Goal: Information Seeking & Learning: Learn about a topic

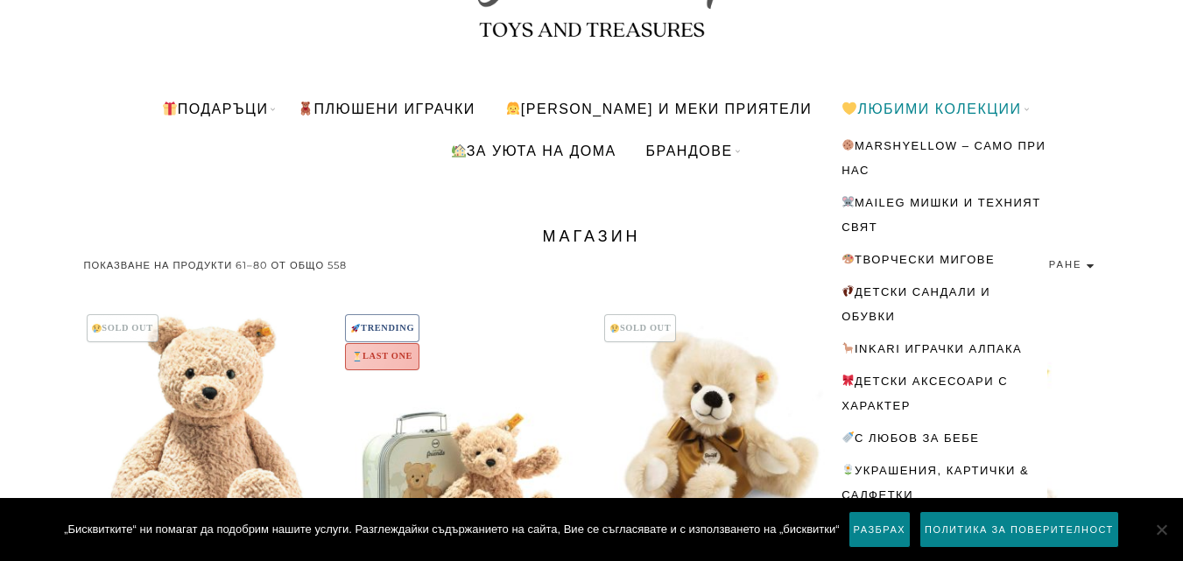
scroll to position [280, 0]
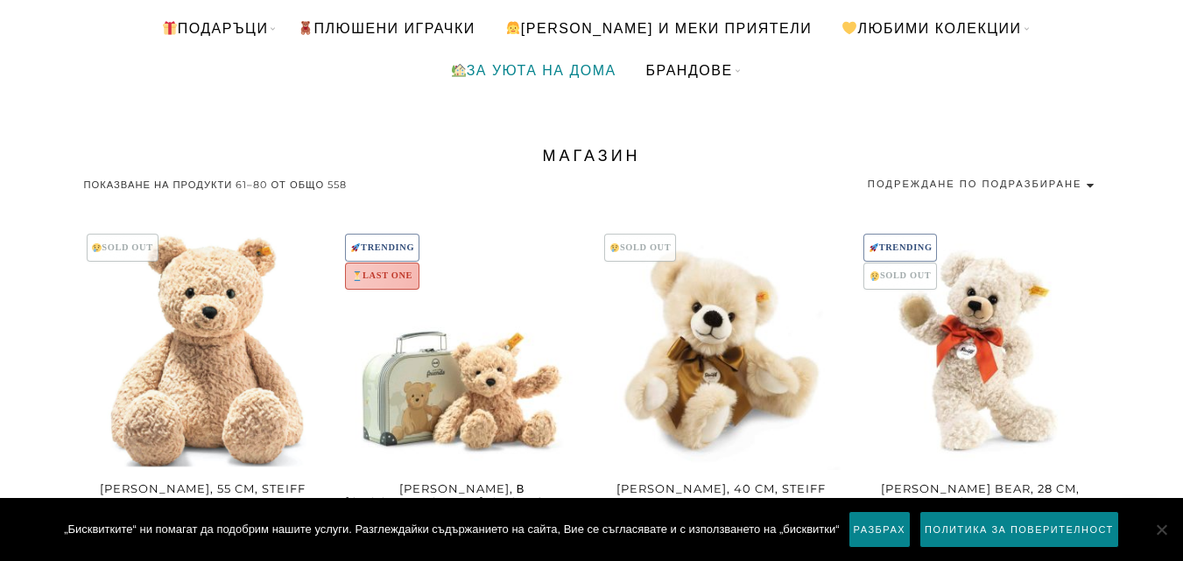
click at [549, 73] on link "За уюта на дома" at bounding box center [533, 70] width 192 height 42
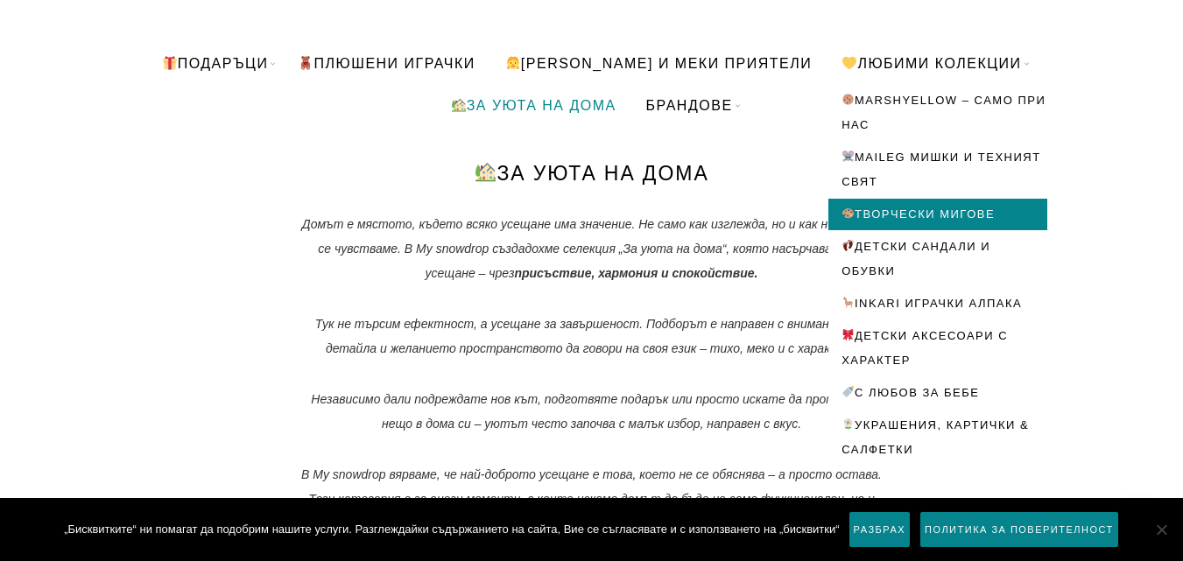
scroll to position [280, 0]
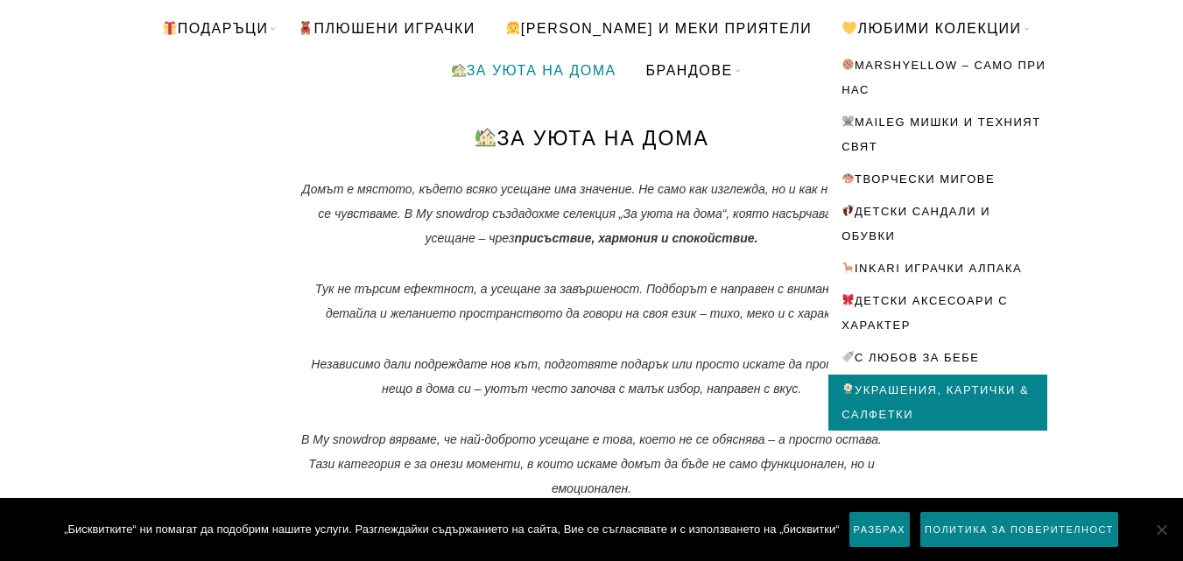
click at [854, 390] on link "Украшения, картички & салфетки" at bounding box center [937, 403] width 219 height 56
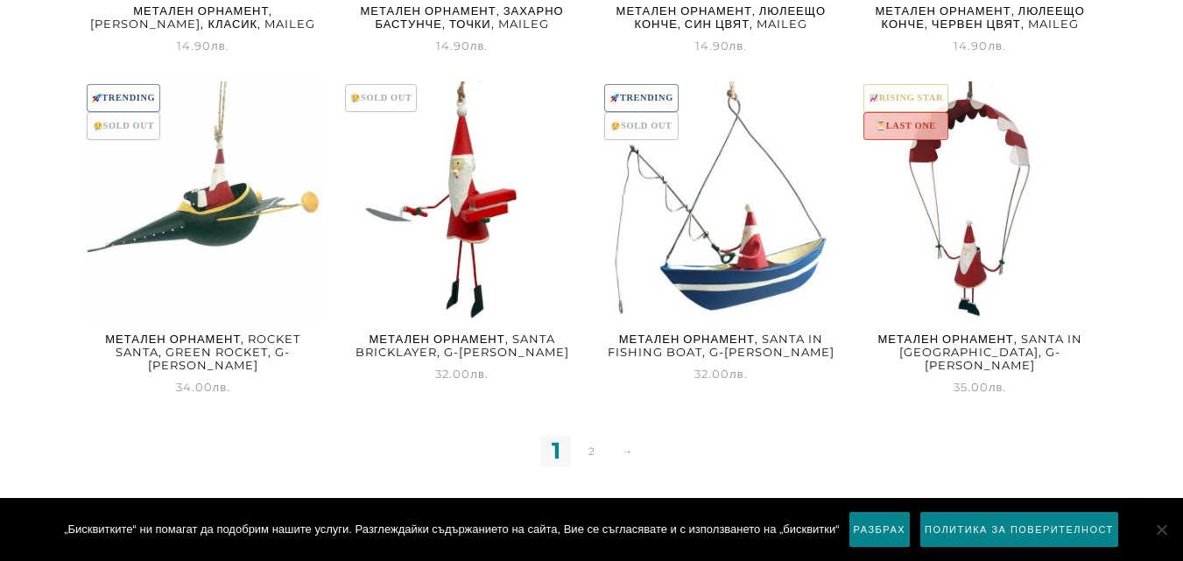
scroll to position [2101, 0]
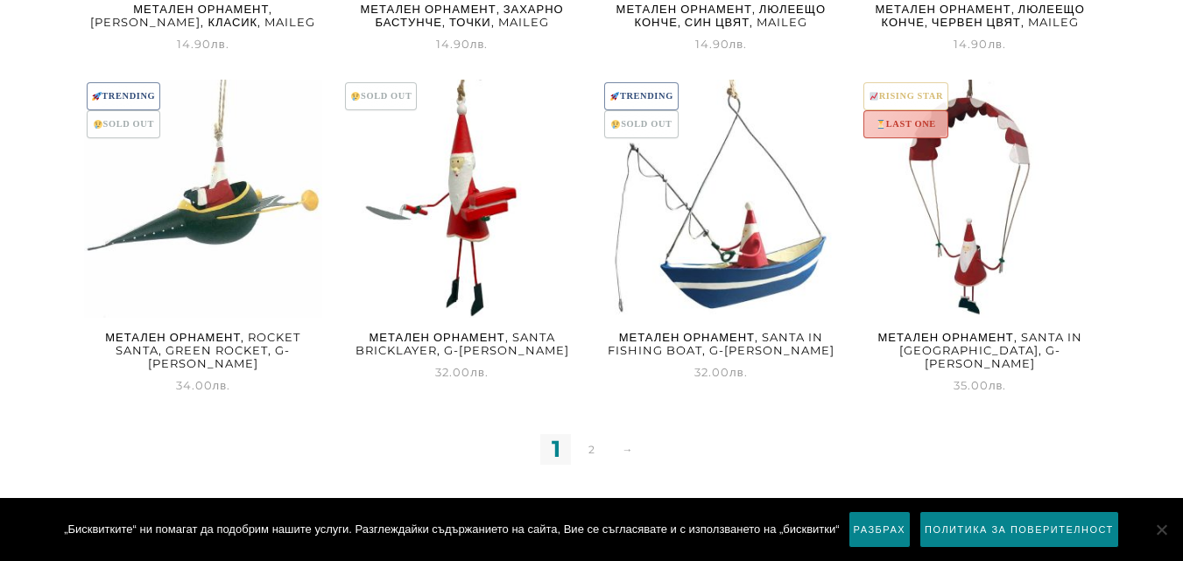
click at [386, 94] on img at bounding box center [461, 199] width 239 height 239
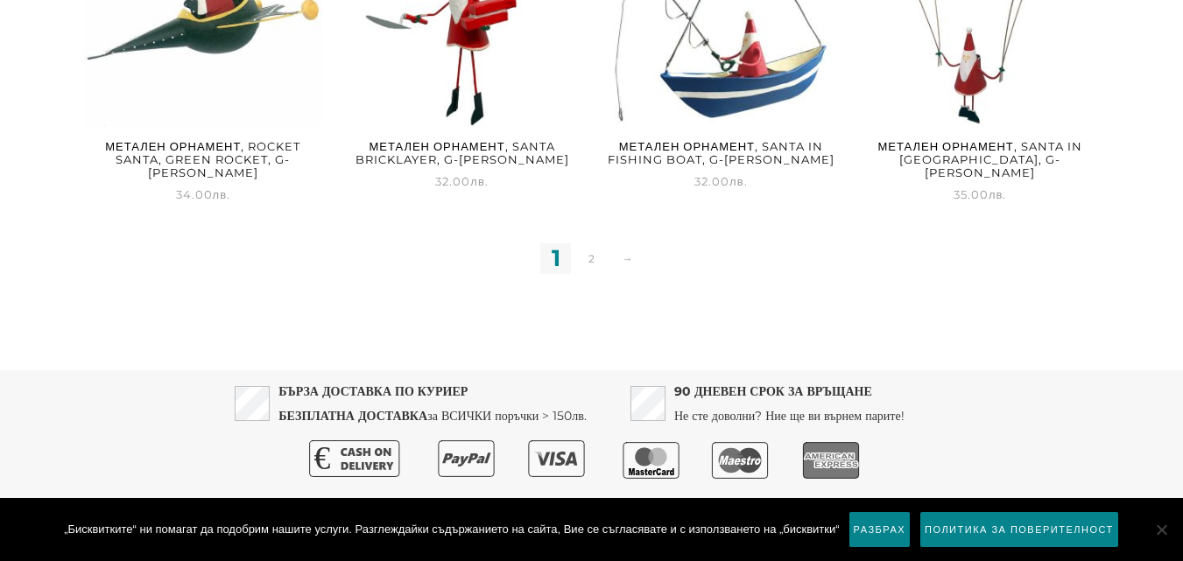
scroll to position [2309, 0]
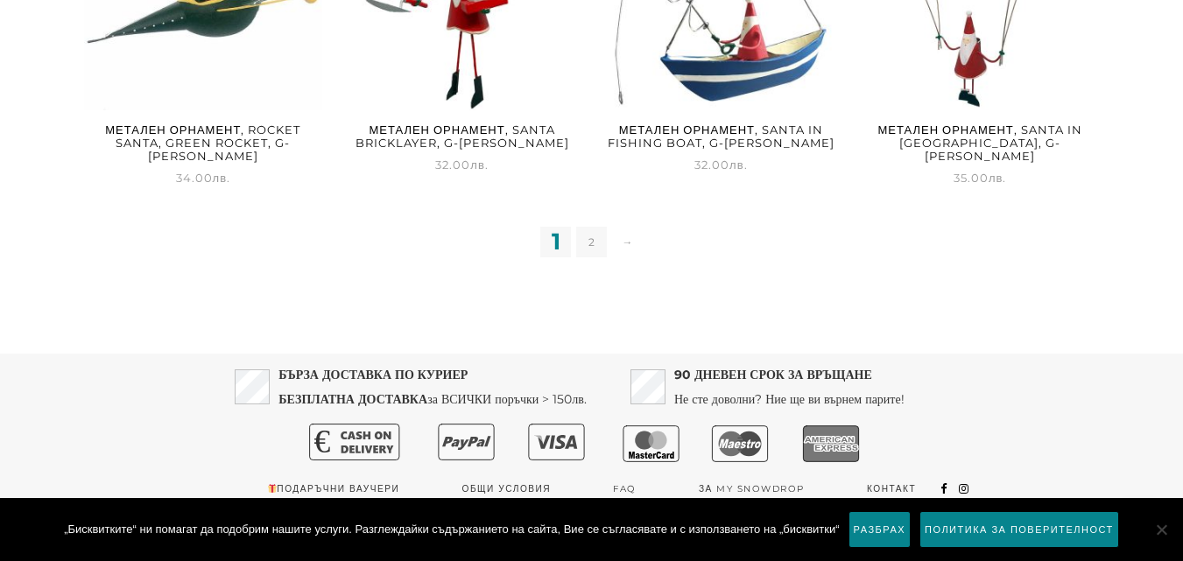
click at [595, 228] on link "2" at bounding box center [591, 242] width 31 height 31
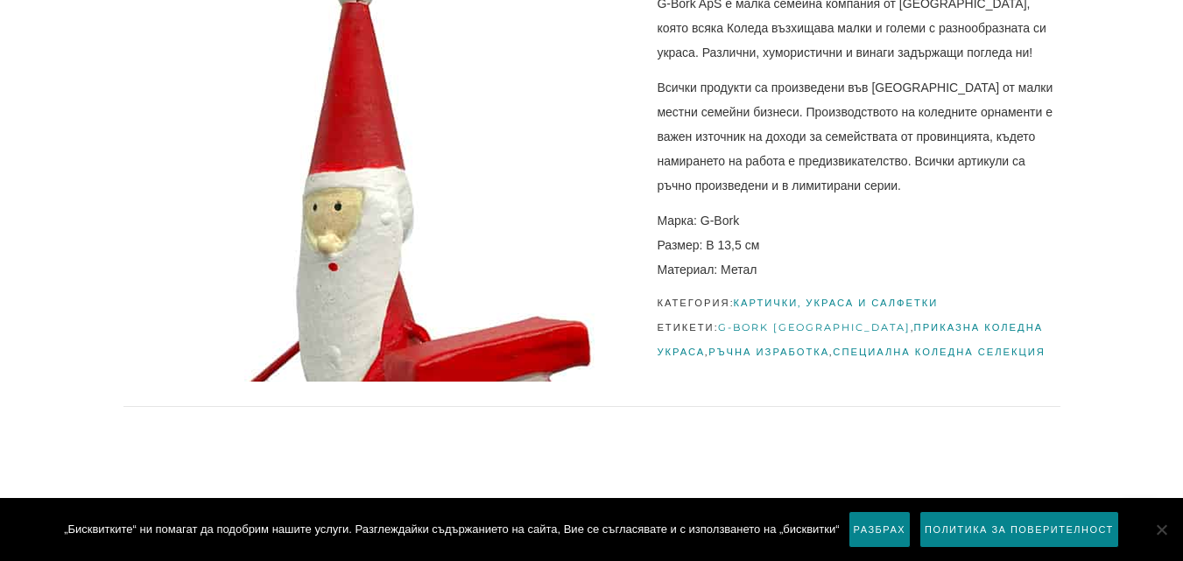
scroll to position [315, 0]
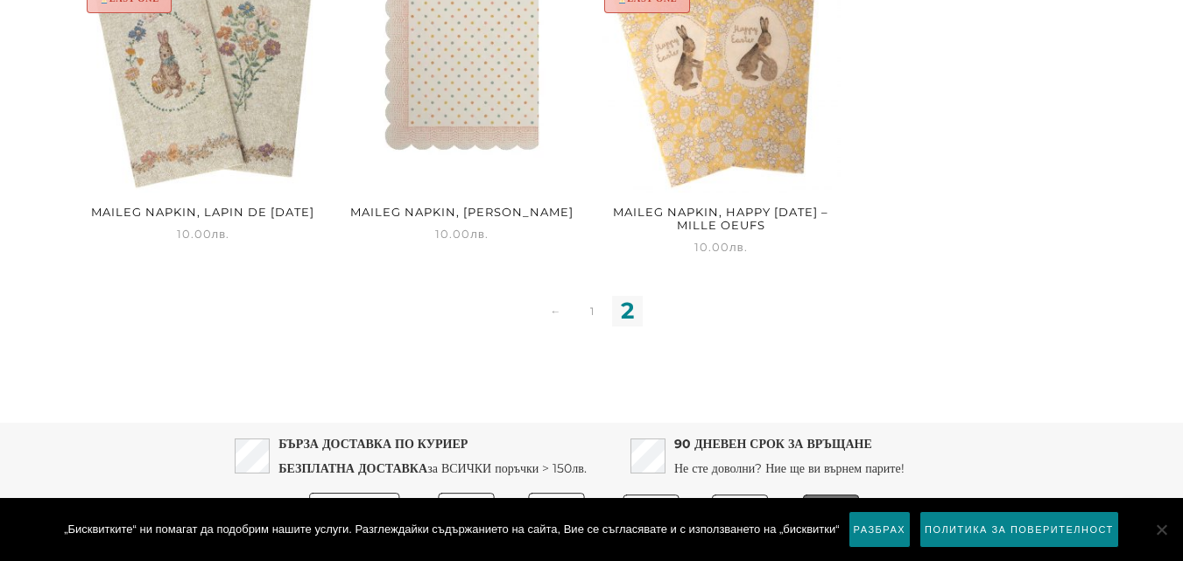
scroll to position [1967, 0]
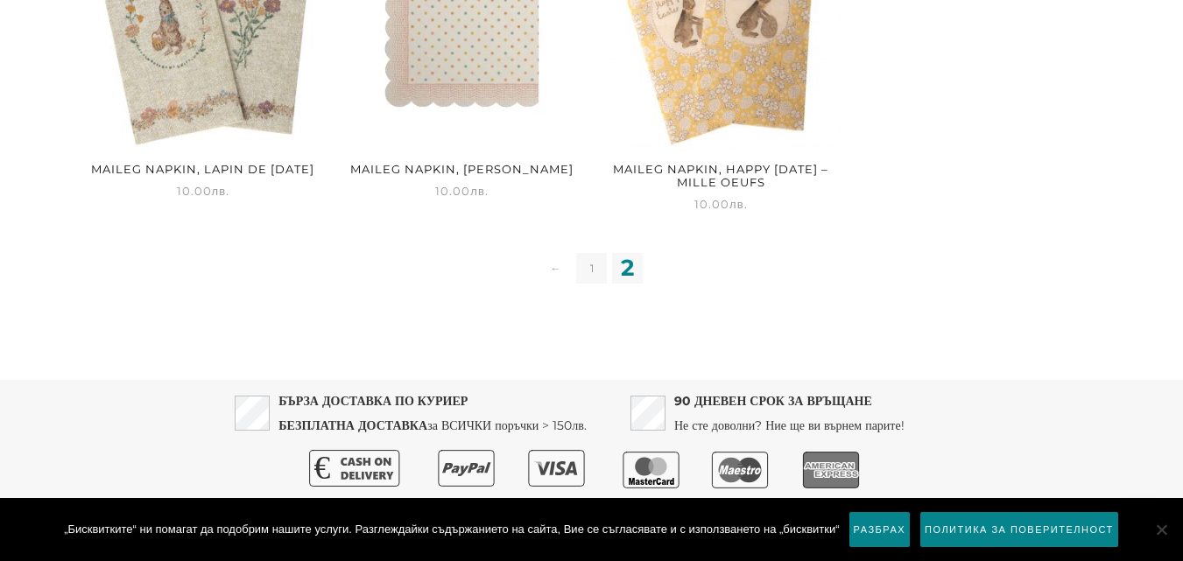
click at [592, 253] on link "1" at bounding box center [591, 268] width 31 height 31
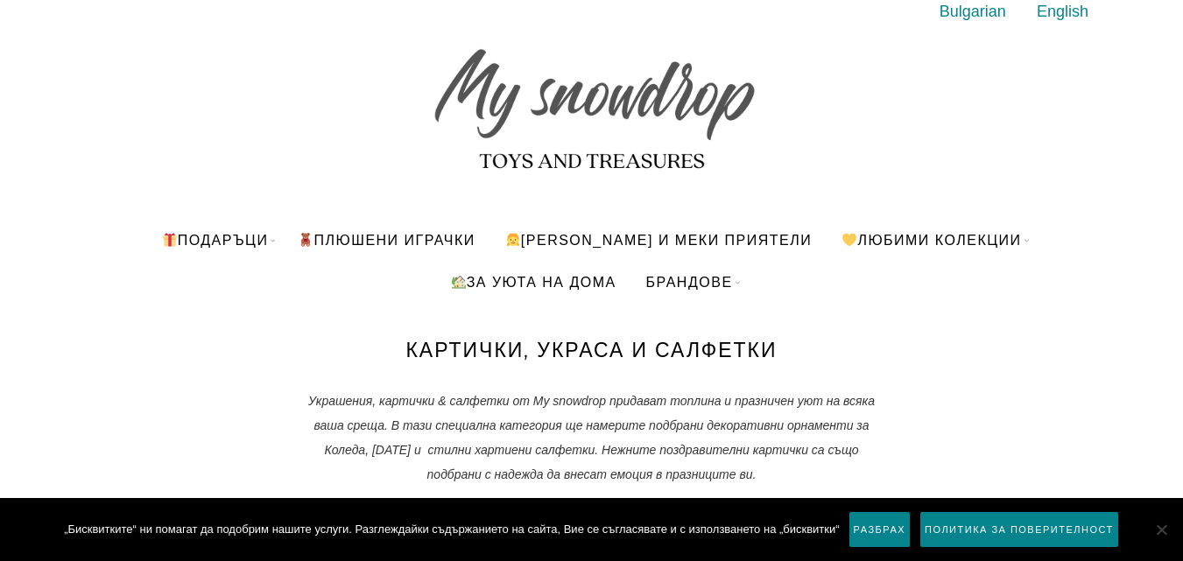
scroll to position [70, 0]
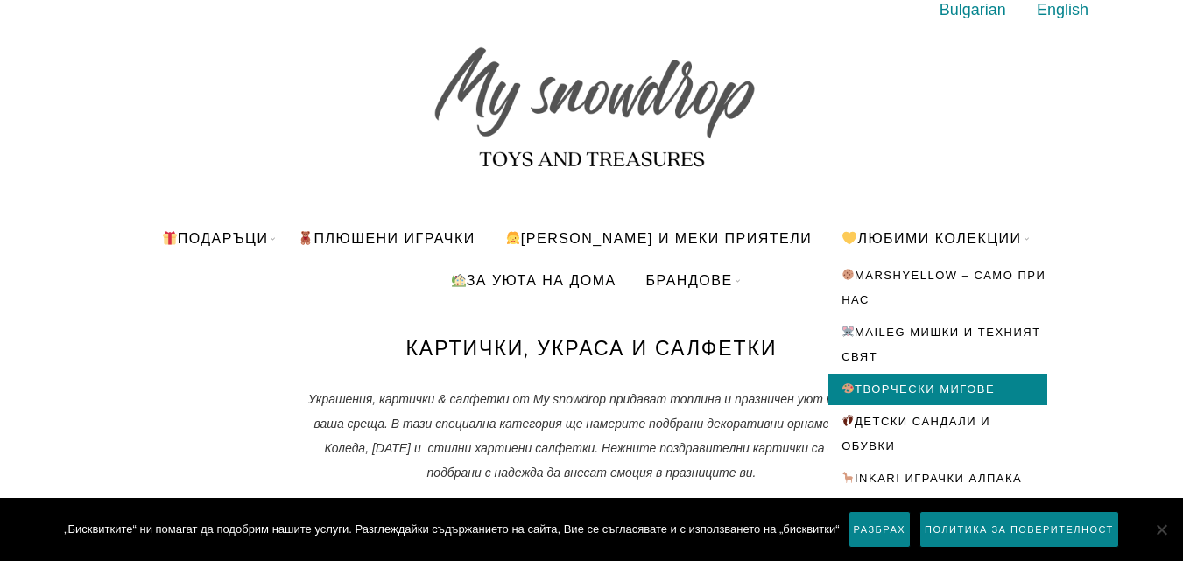
click at [859, 391] on link "Творчески мигове" at bounding box center [937, 390] width 219 height 32
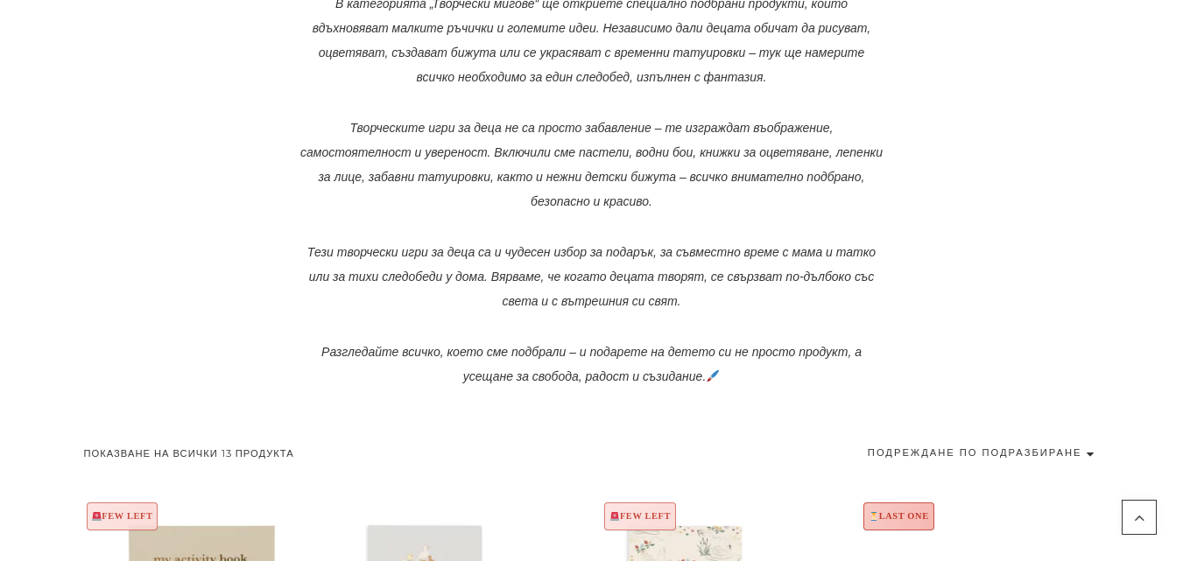
scroll to position [980, 0]
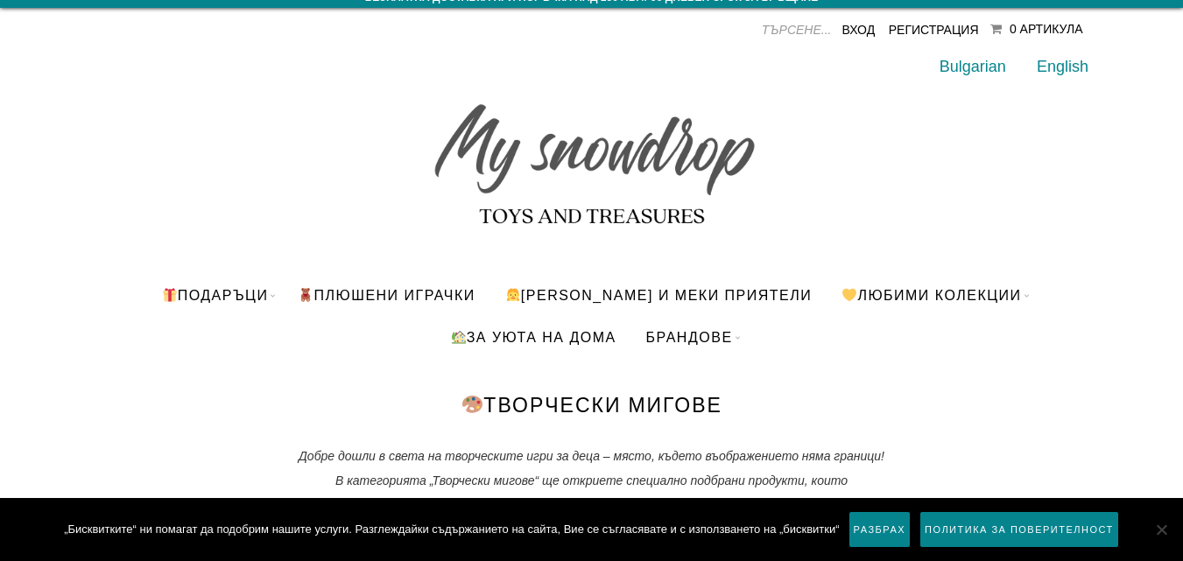
scroll to position [0, 0]
